Goal: Check status

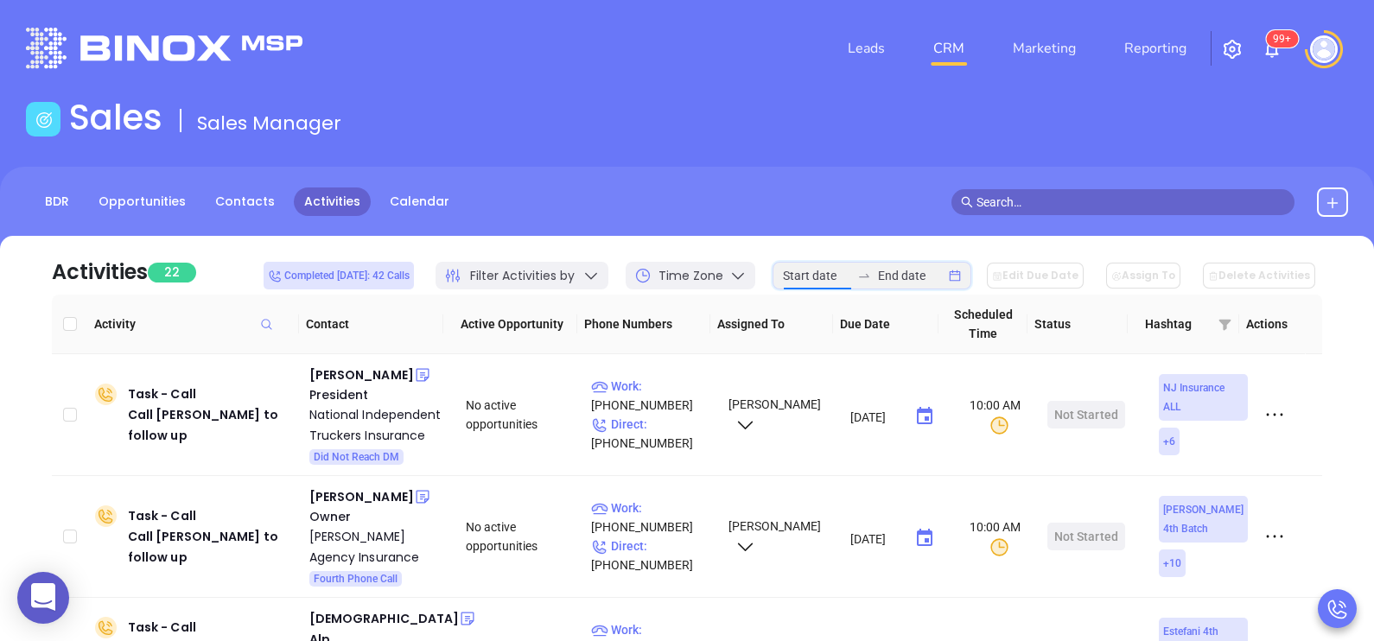
click at [815, 271] on input at bounding box center [816, 275] width 67 height 19
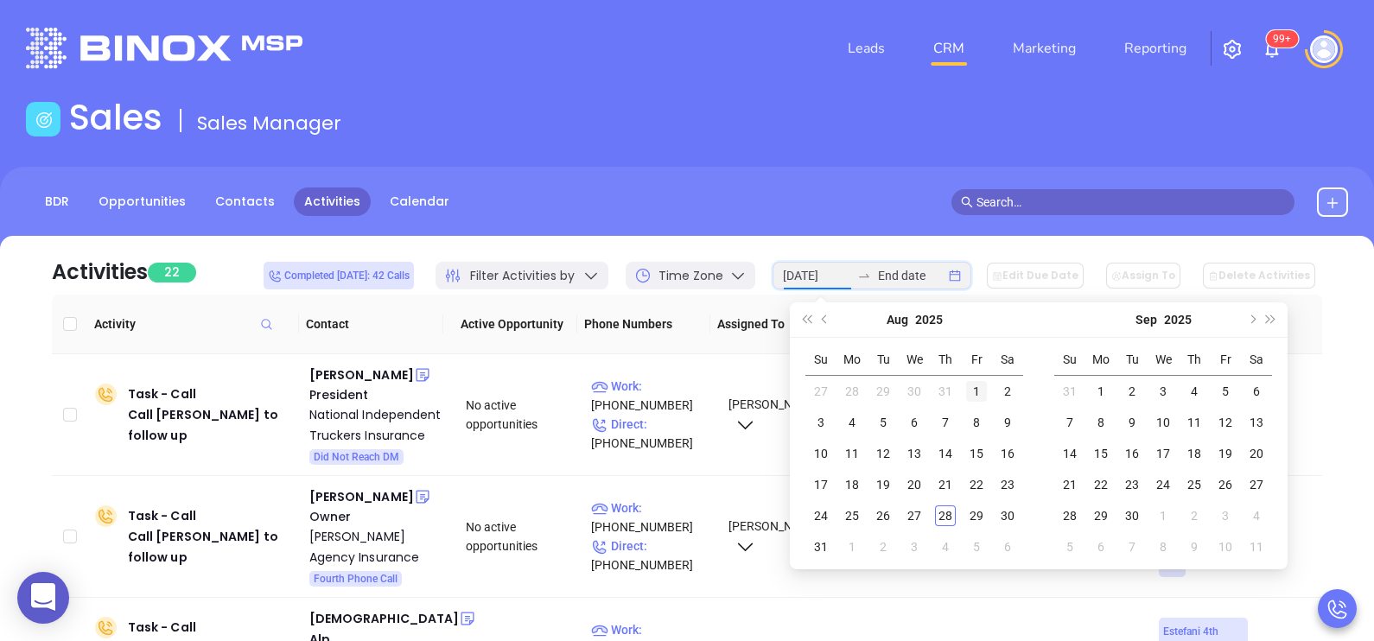
type input "2025-08-01"
click at [975, 390] on div "1" at bounding box center [976, 391] width 21 height 21
type input "2025-08-02"
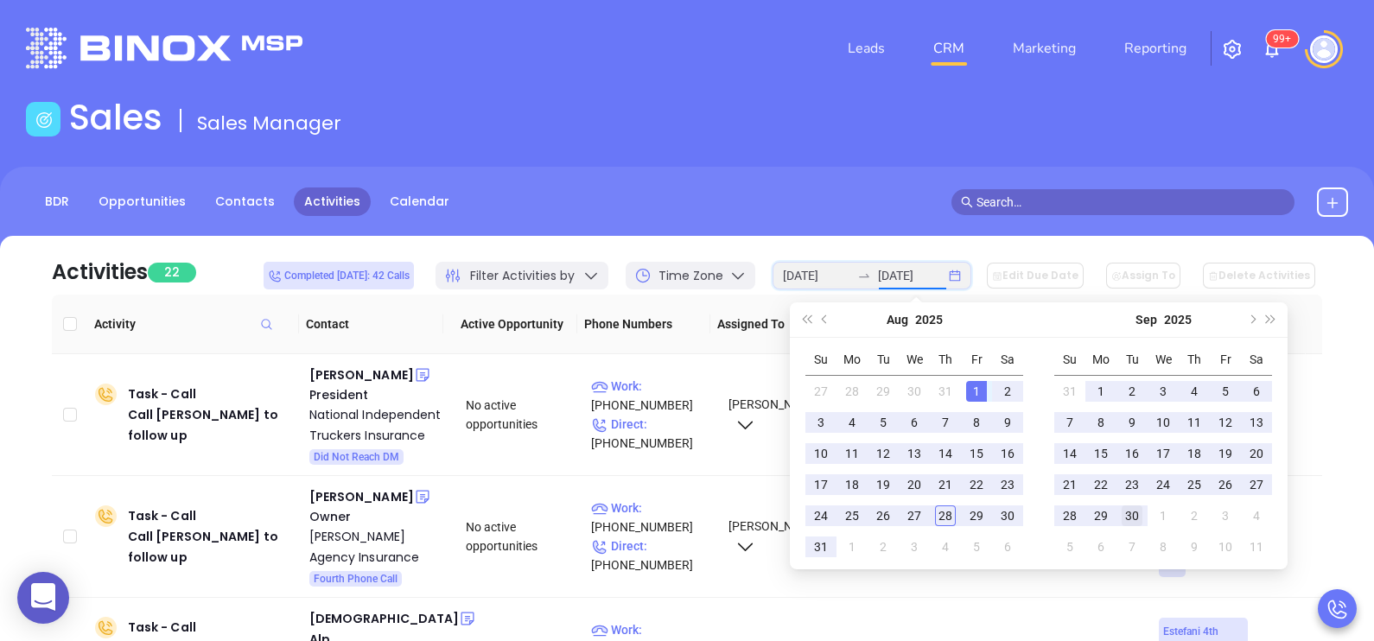
type input "2025-09-30"
click at [1137, 523] on div "30" at bounding box center [1132, 515] width 21 height 21
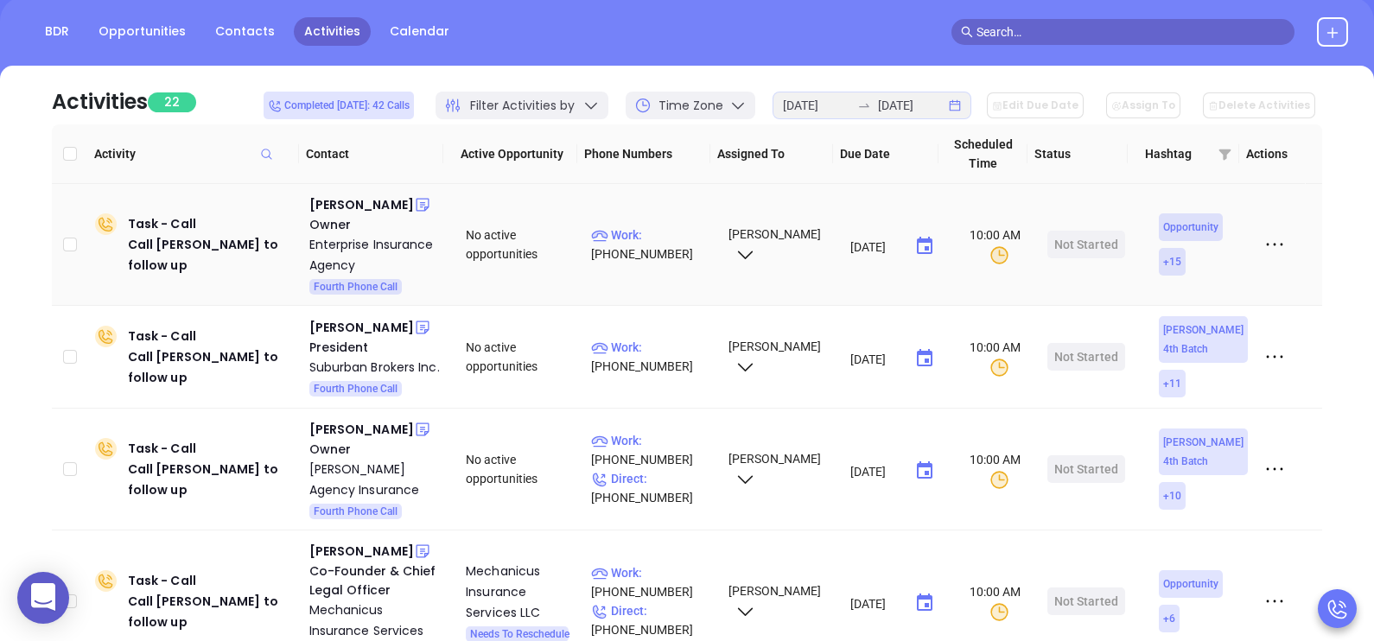
scroll to position [172, 0]
